Goal: Find specific page/section: Find specific page/section

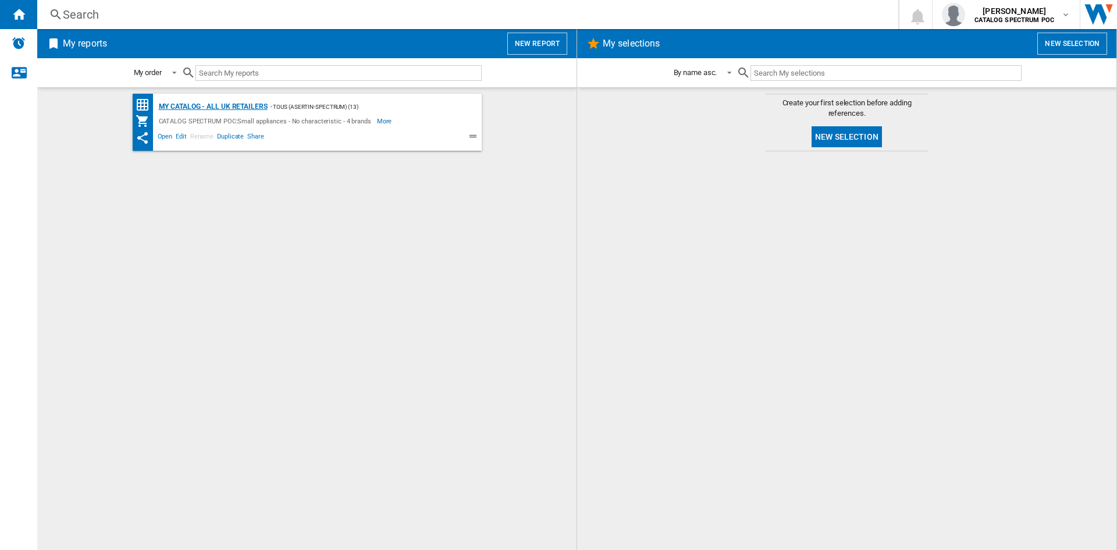
click at [197, 112] on div "My Catalog - all UK retailers" at bounding box center [212, 106] width 112 height 15
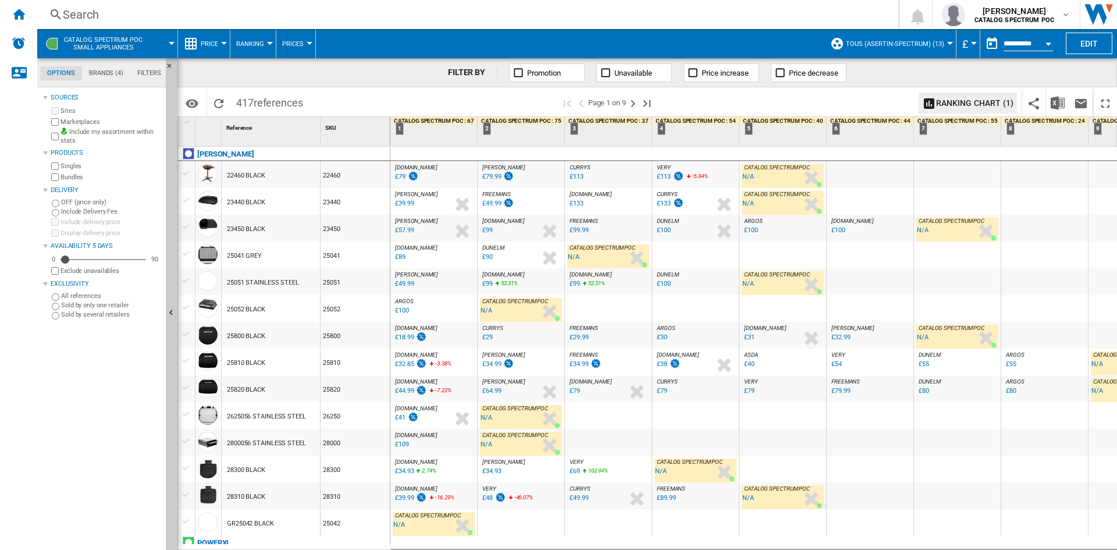
click at [871, 276] on div at bounding box center [870, 281] width 87 height 27
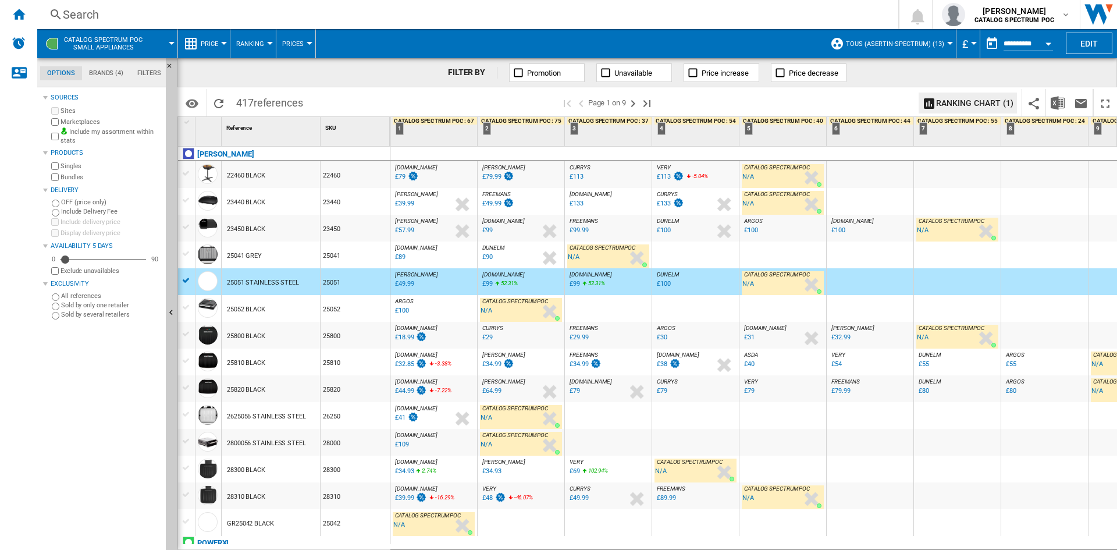
click at [806, 17] on div "Search" at bounding box center [465, 14] width 805 height 16
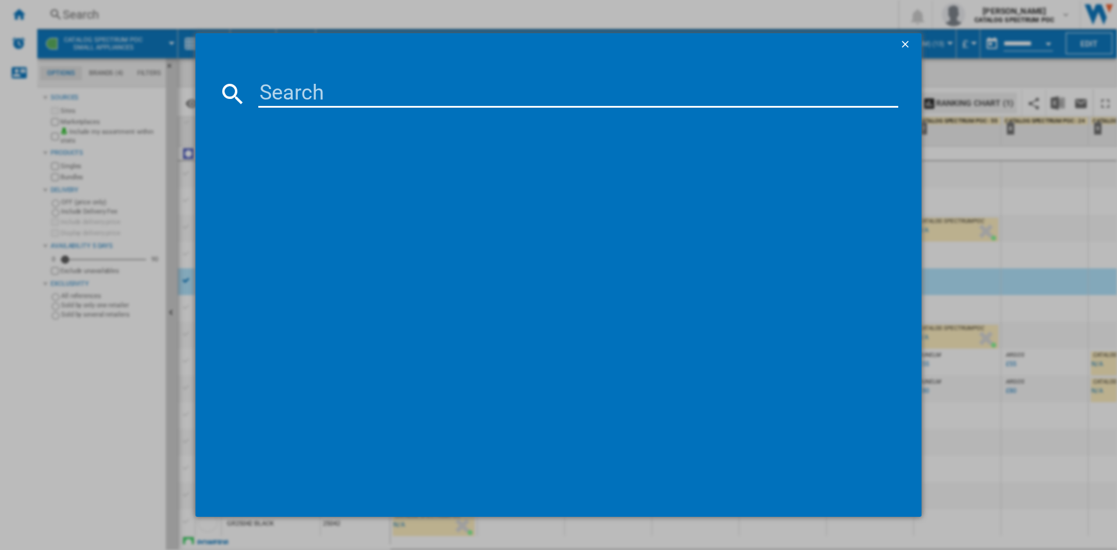
click at [358, 105] on input at bounding box center [578, 94] width 640 height 28
type input "S1370"
